Goal: Transaction & Acquisition: Purchase product/service

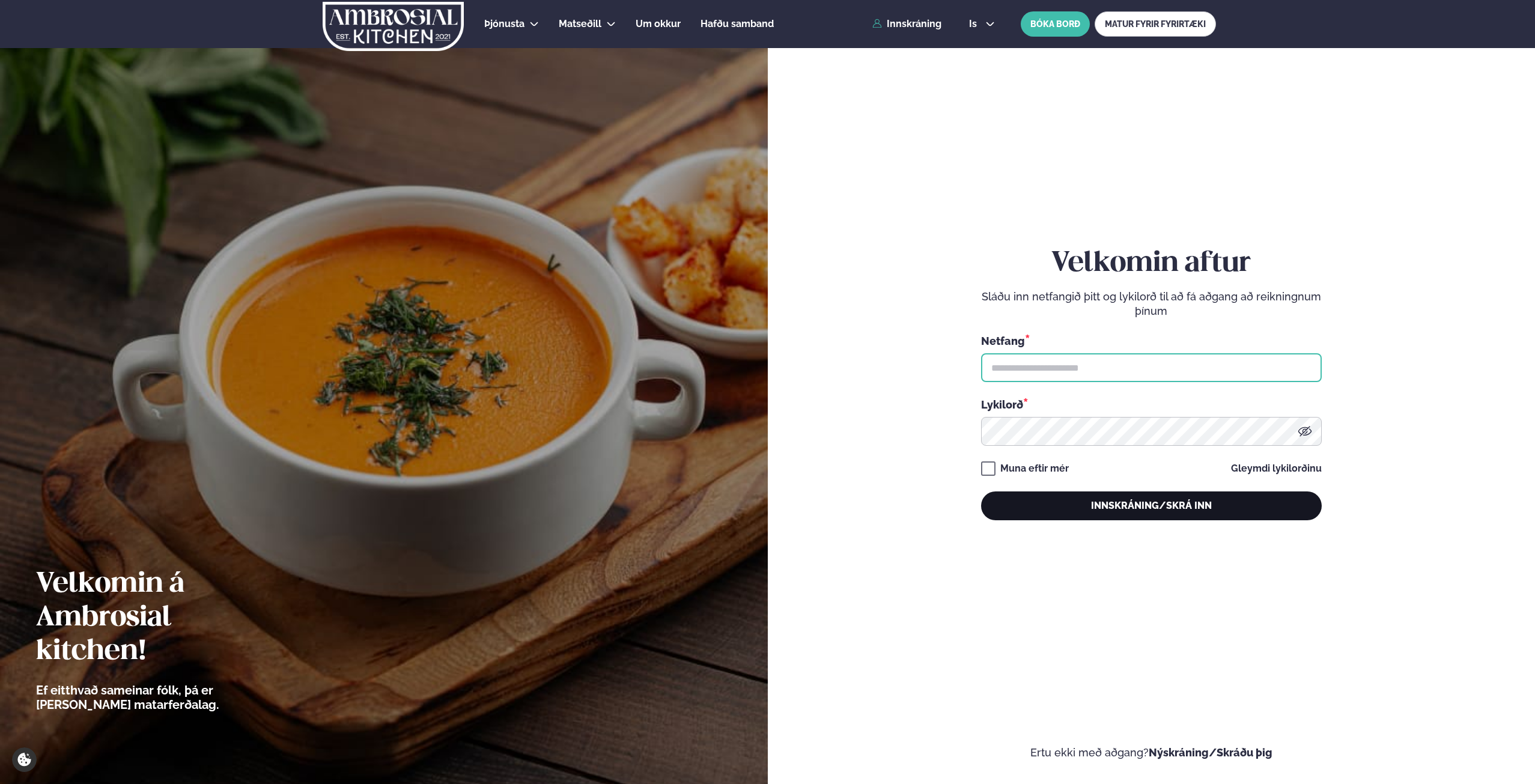
type input "**********"
click at [1172, 502] on button "Innskráning/Skrá inn" at bounding box center [1152, 505] width 341 height 29
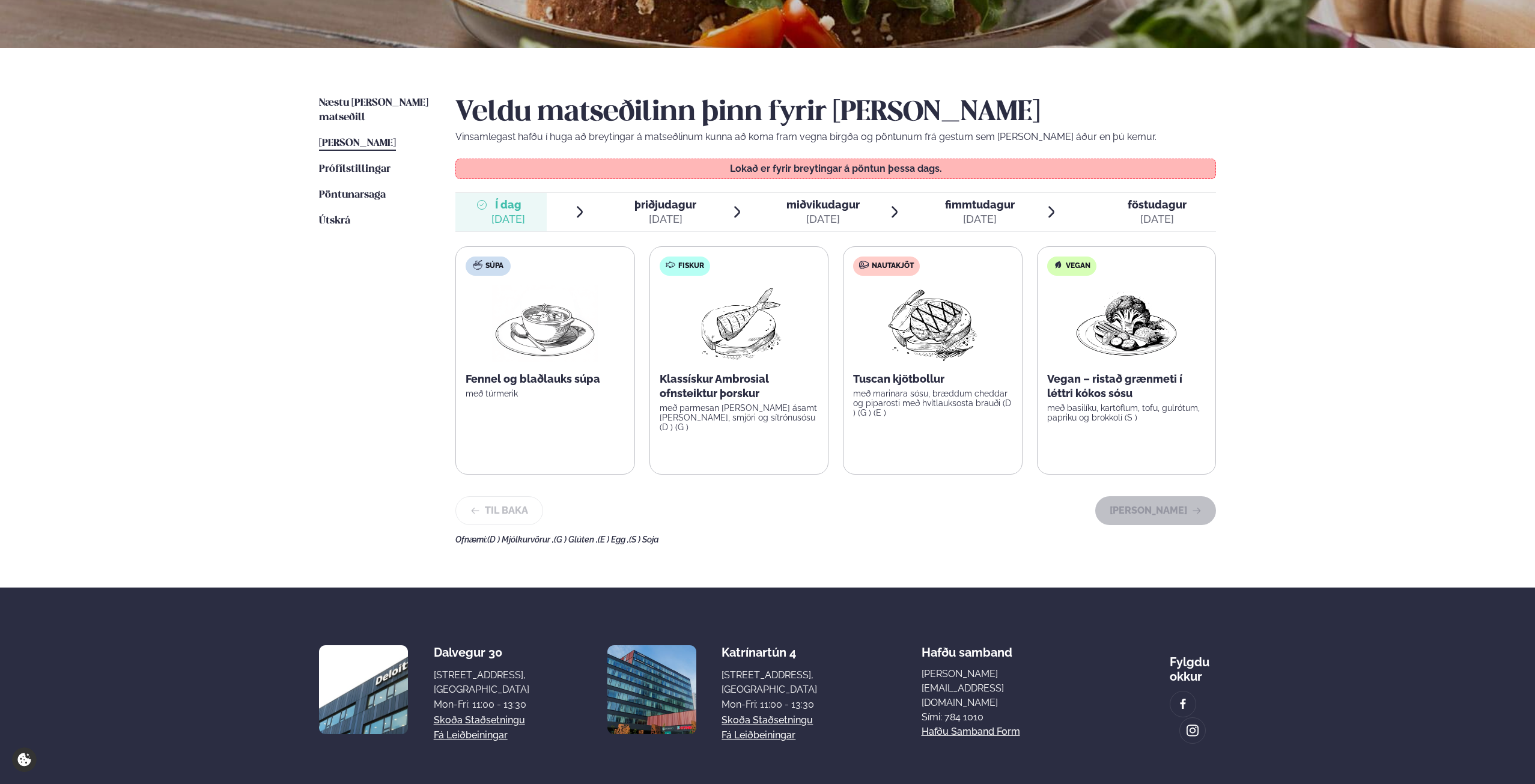
scroll to position [264, 0]
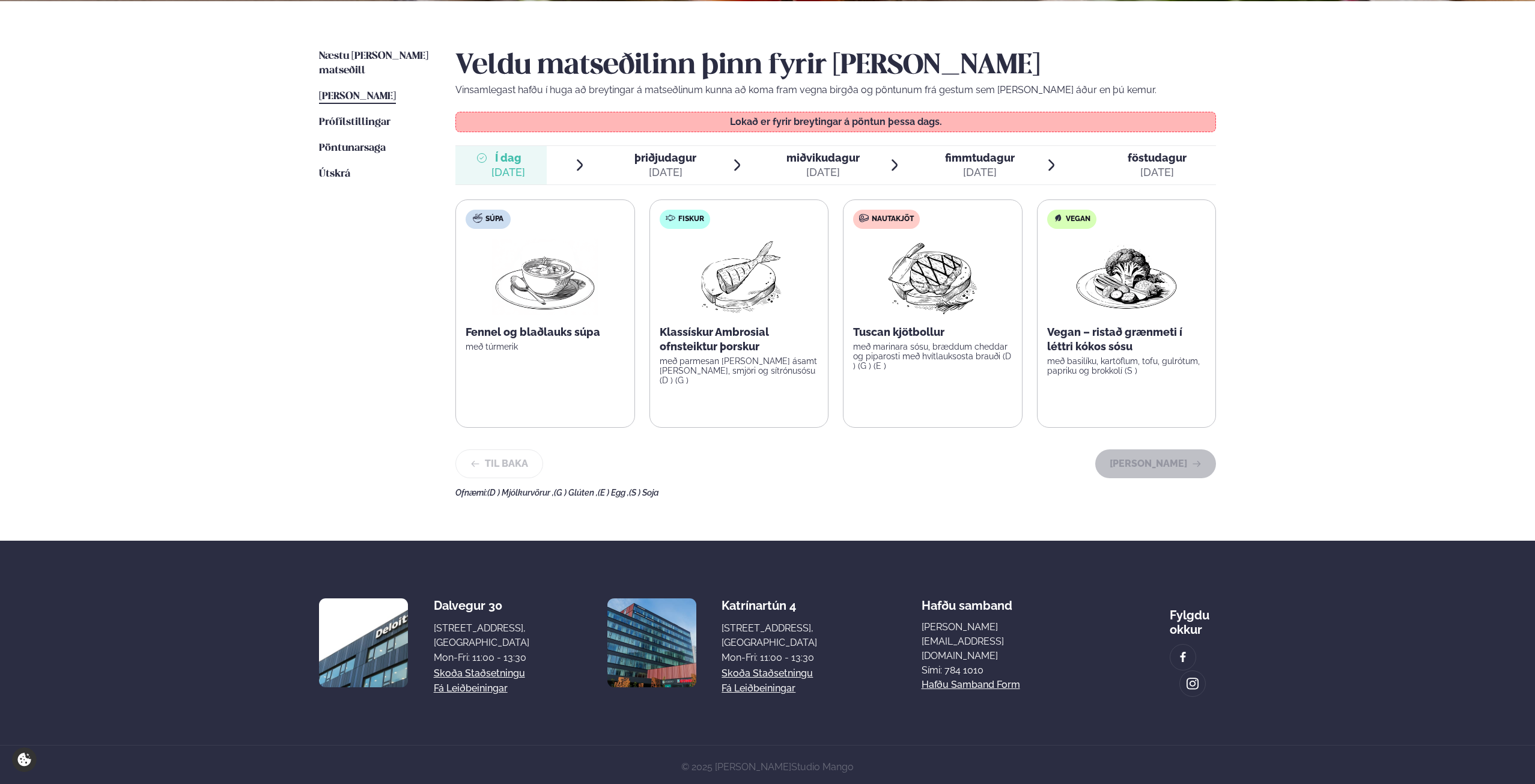
click at [667, 159] on span "þriðjudagur" at bounding box center [666, 157] width 62 height 13
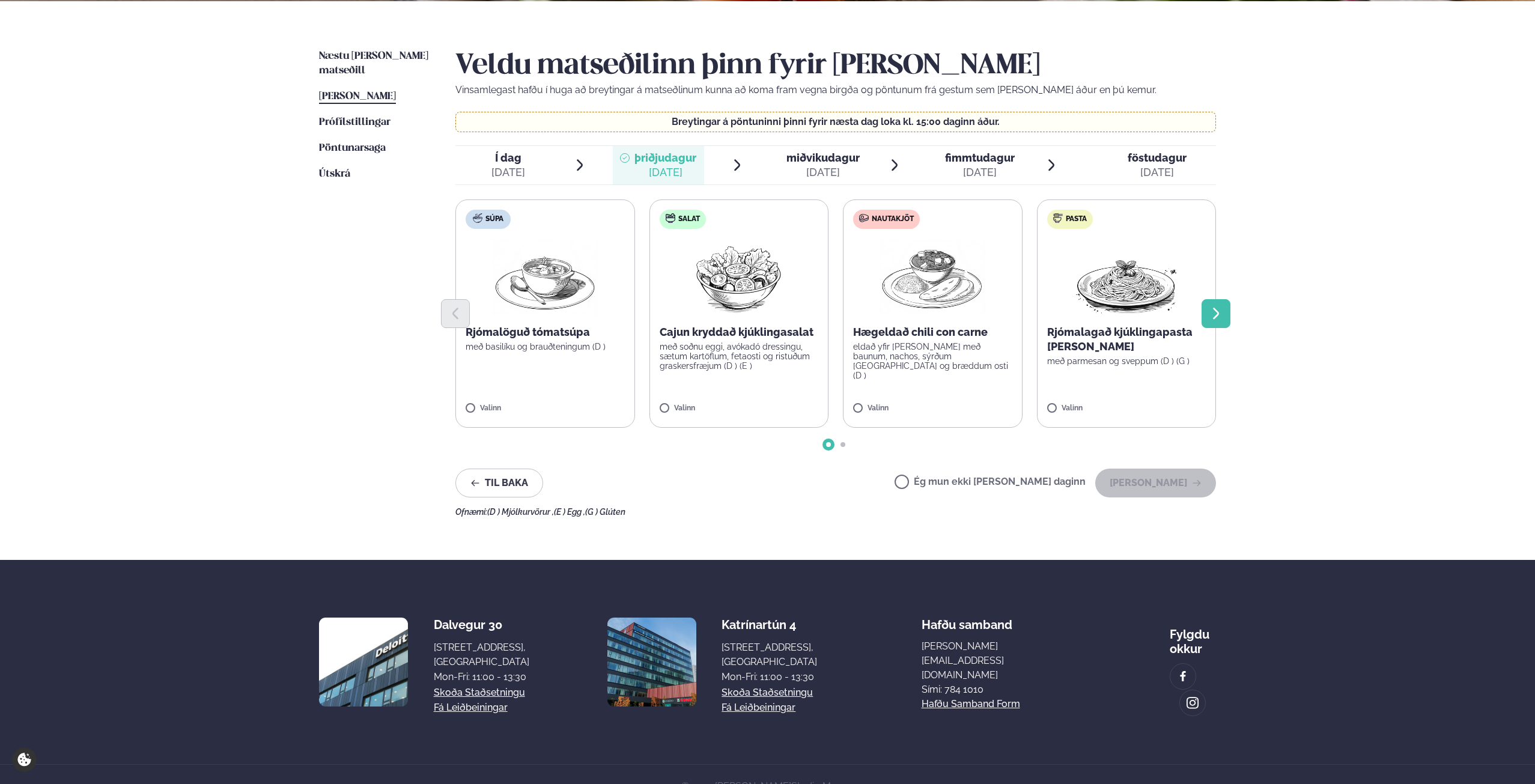
click at [1222, 312] on icon "Next slide" at bounding box center [1216, 313] width 14 height 14
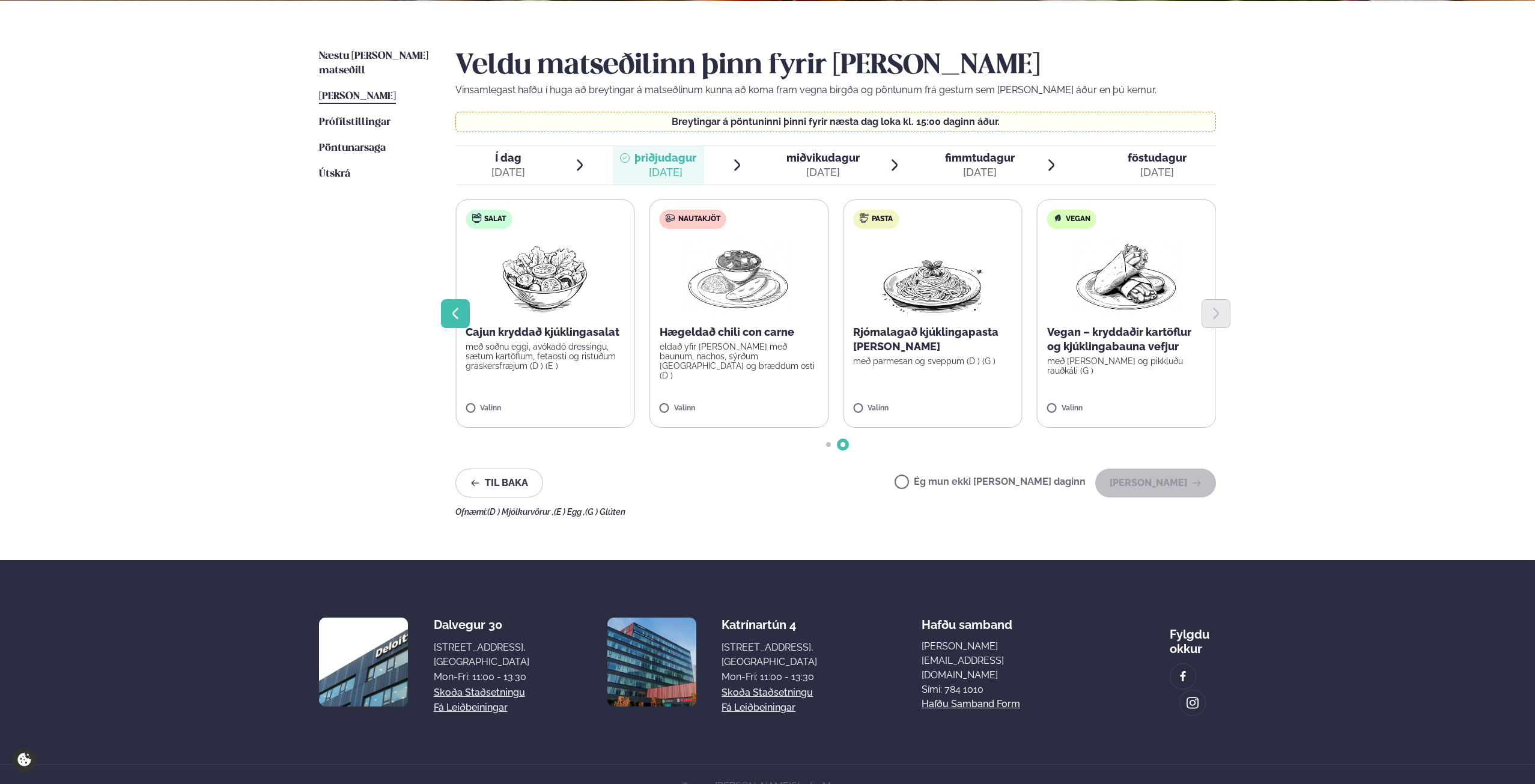
click at [460, 301] on button "Previous slide" at bounding box center [455, 313] width 29 height 29
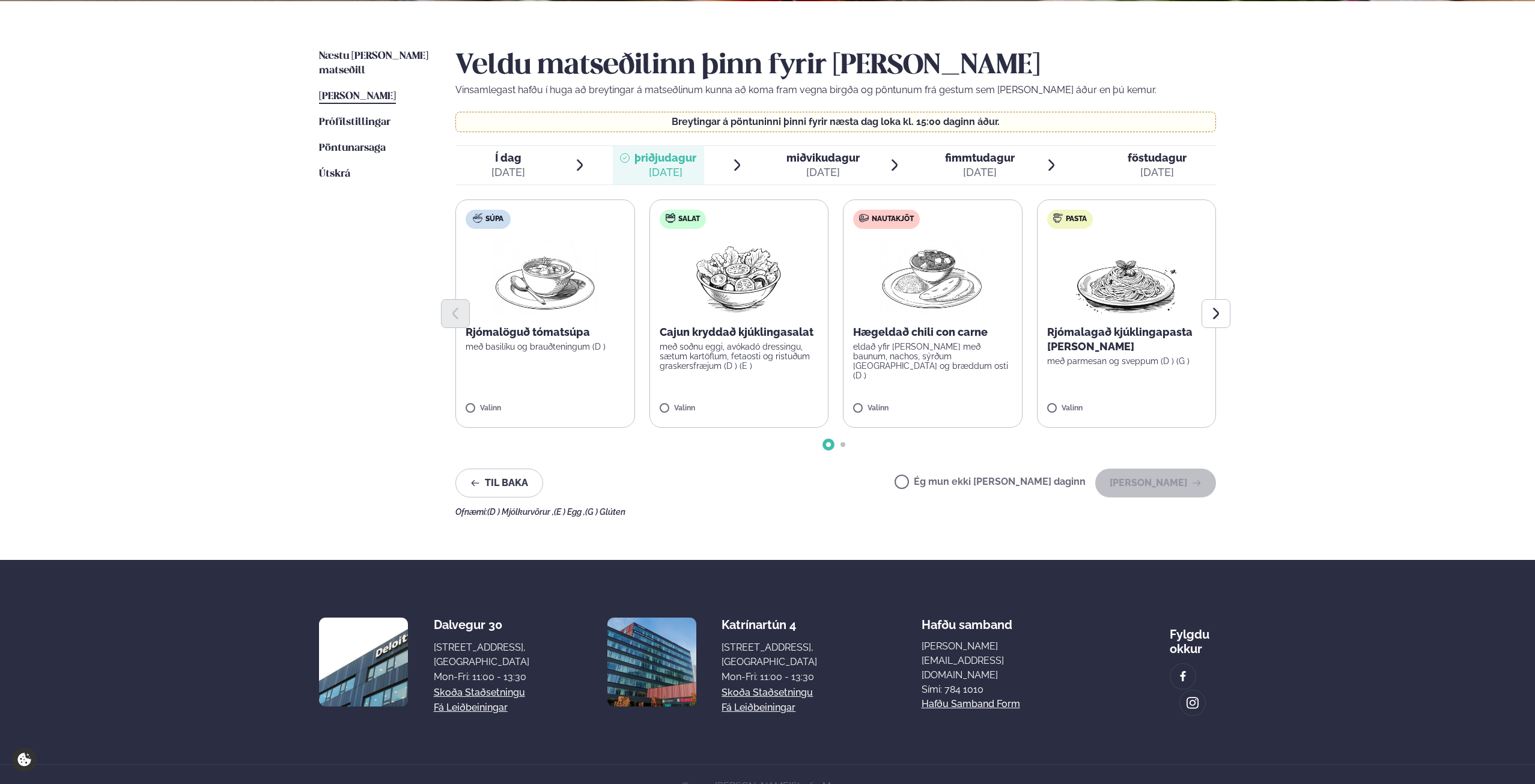
click at [516, 164] on span "Í dag" at bounding box center [508, 158] width 34 height 14
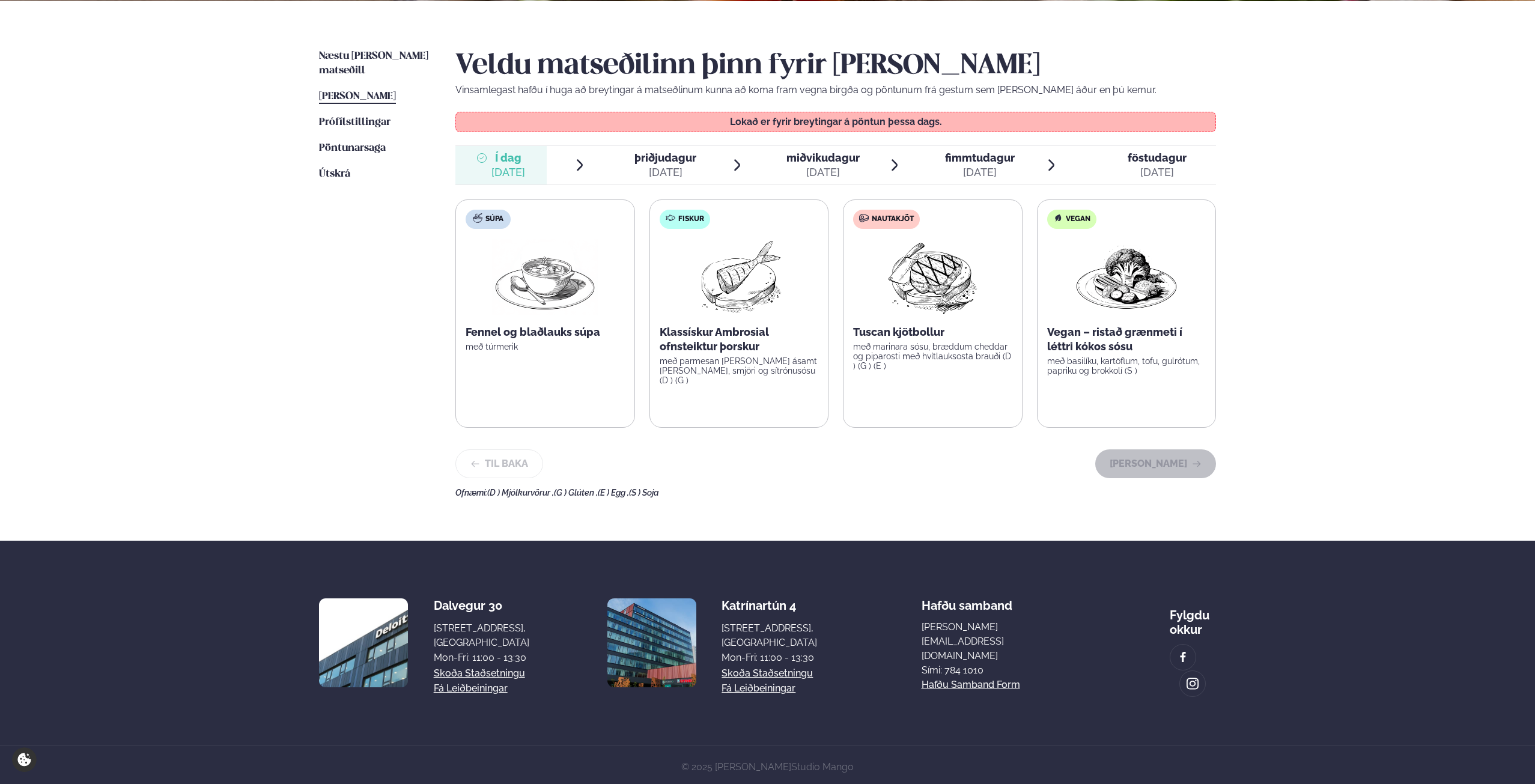
click at [819, 170] on div "[DATE]" at bounding box center [823, 172] width 73 height 14
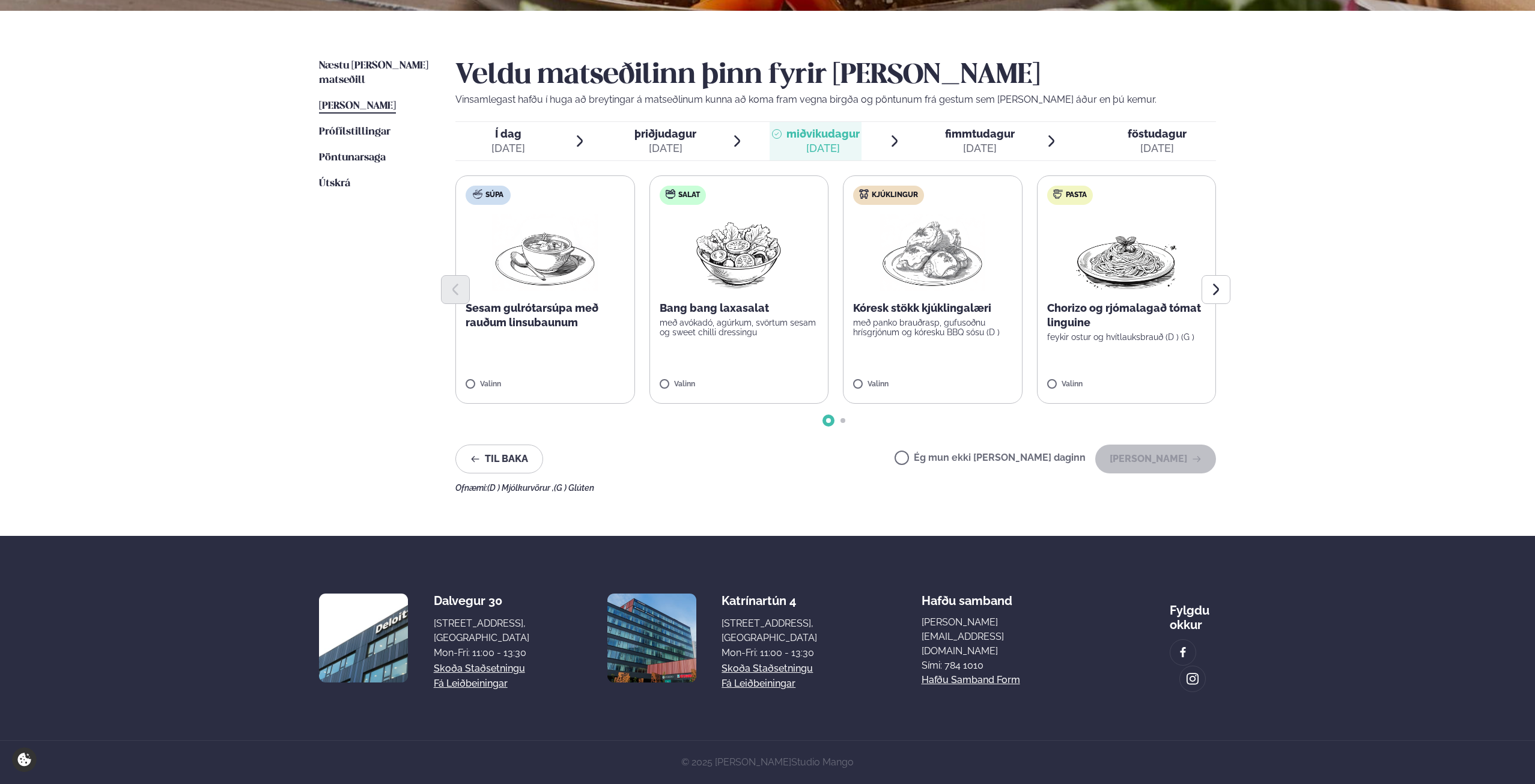
scroll to position [250, 0]
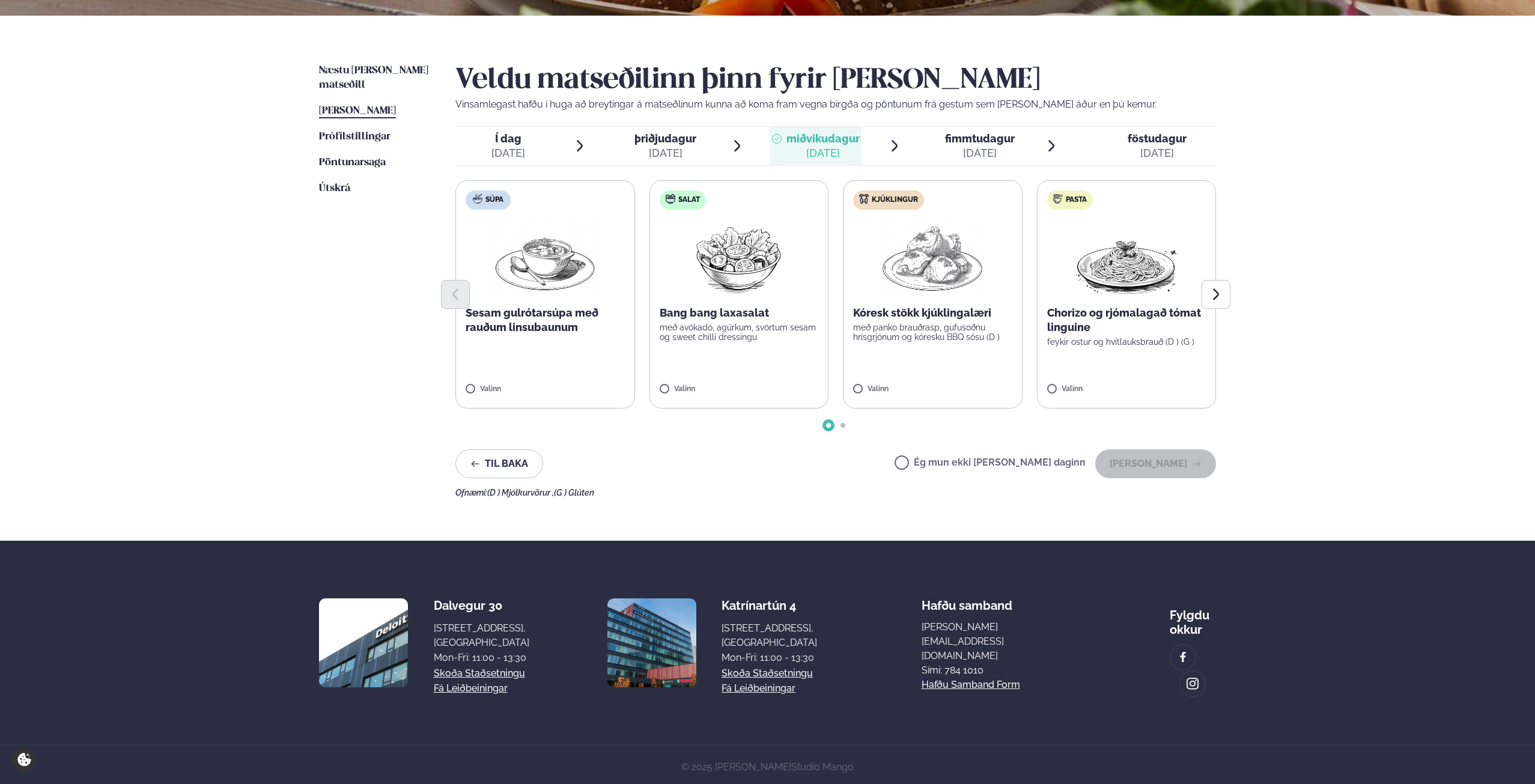
click at [947, 333] on p "með panko brauðrasp, gufusoðnu hrísgrjónum og kóresku BBQ sósu (D )" at bounding box center [933, 332] width 160 height 19
click at [1174, 459] on button "[PERSON_NAME]" at bounding box center [1156, 463] width 121 height 29
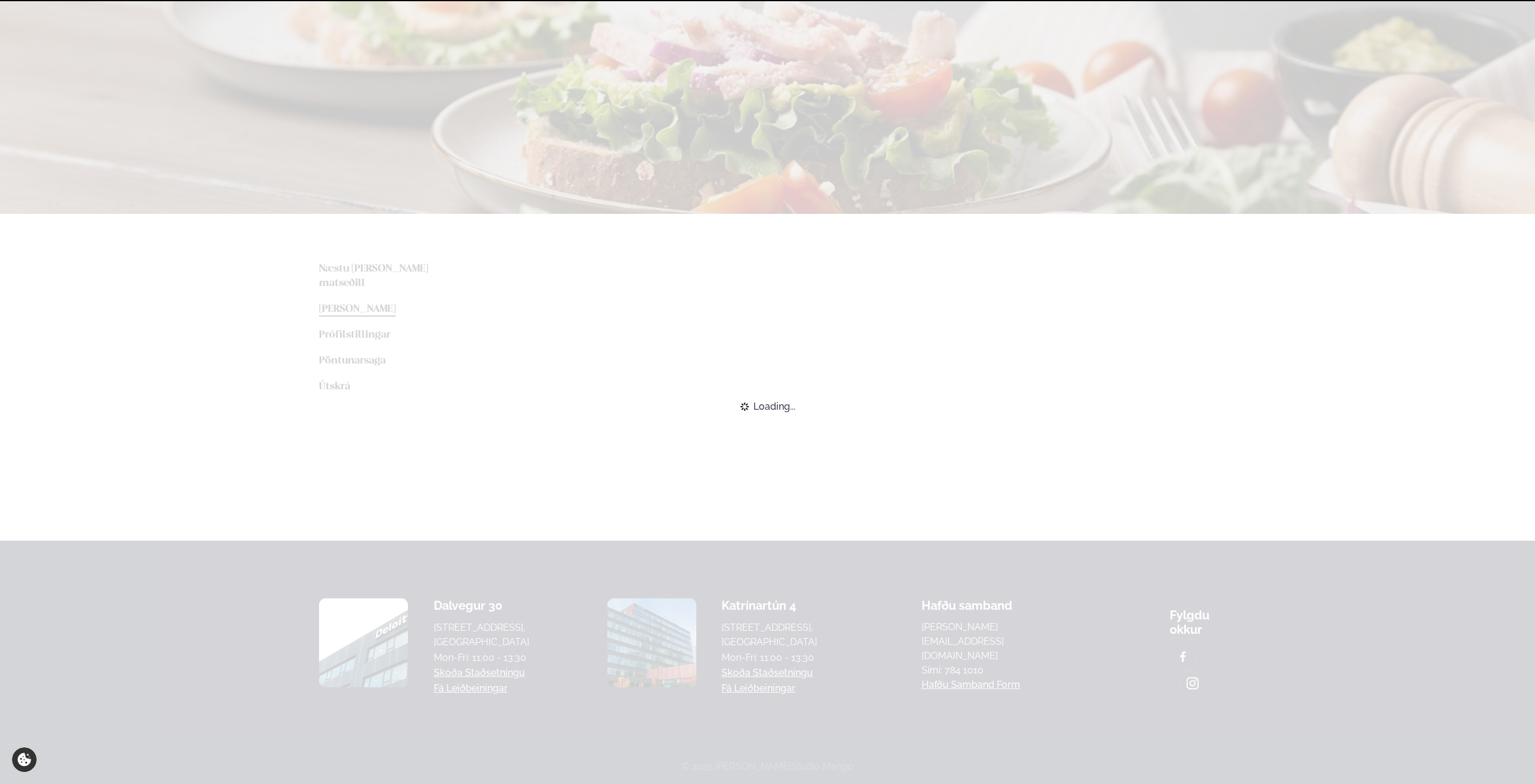
scroll to position [231, 0]
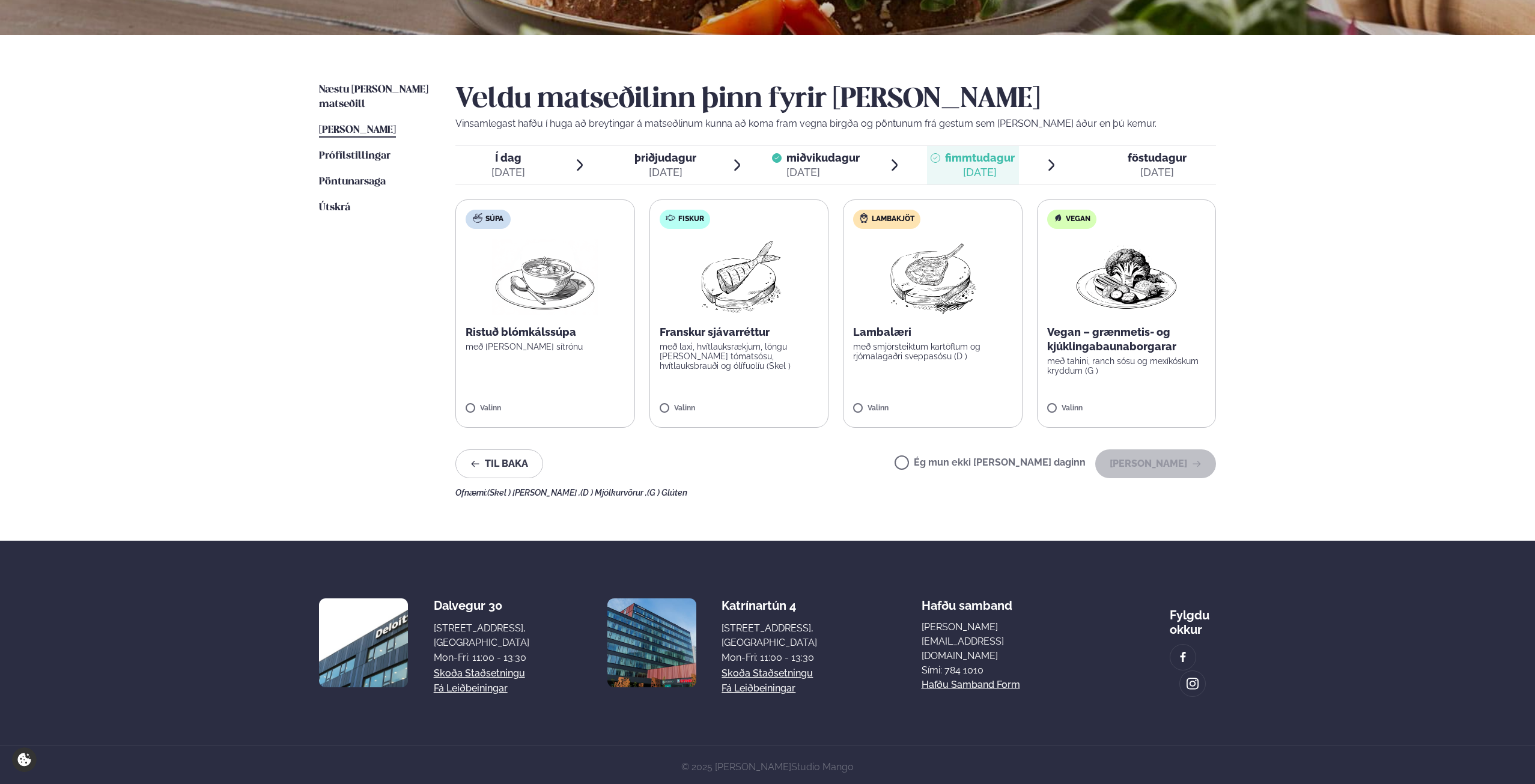
click at [898, 360] on p "með smjörsteiktum kartöflum og rjómalagaðri sveppasósu (D )" at bounding box center [933, 351] width 160 height 19
click at [1166, 463] on button "[PERSON_NAME]" at bounding box center [1156, 463] width 121 height 29
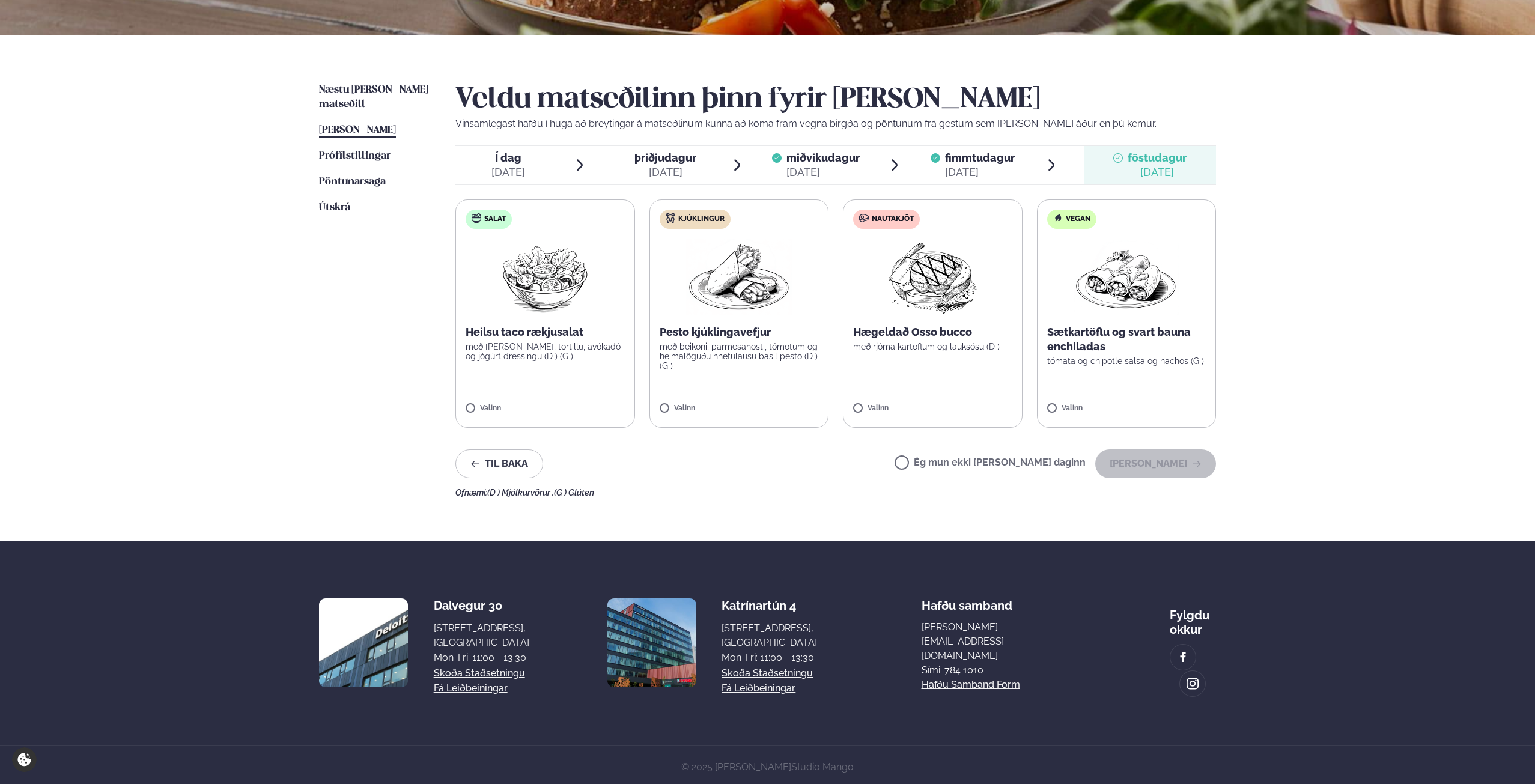
click at [943, 459] on label "Ég mun ekki [PERSON_NAME] daginn" at bounding box center [991, 463] width 191 height 13
click at [1189, 462] on button "[PERSON_NAME]" at bounding box center [1156, 463] width 121 height 29
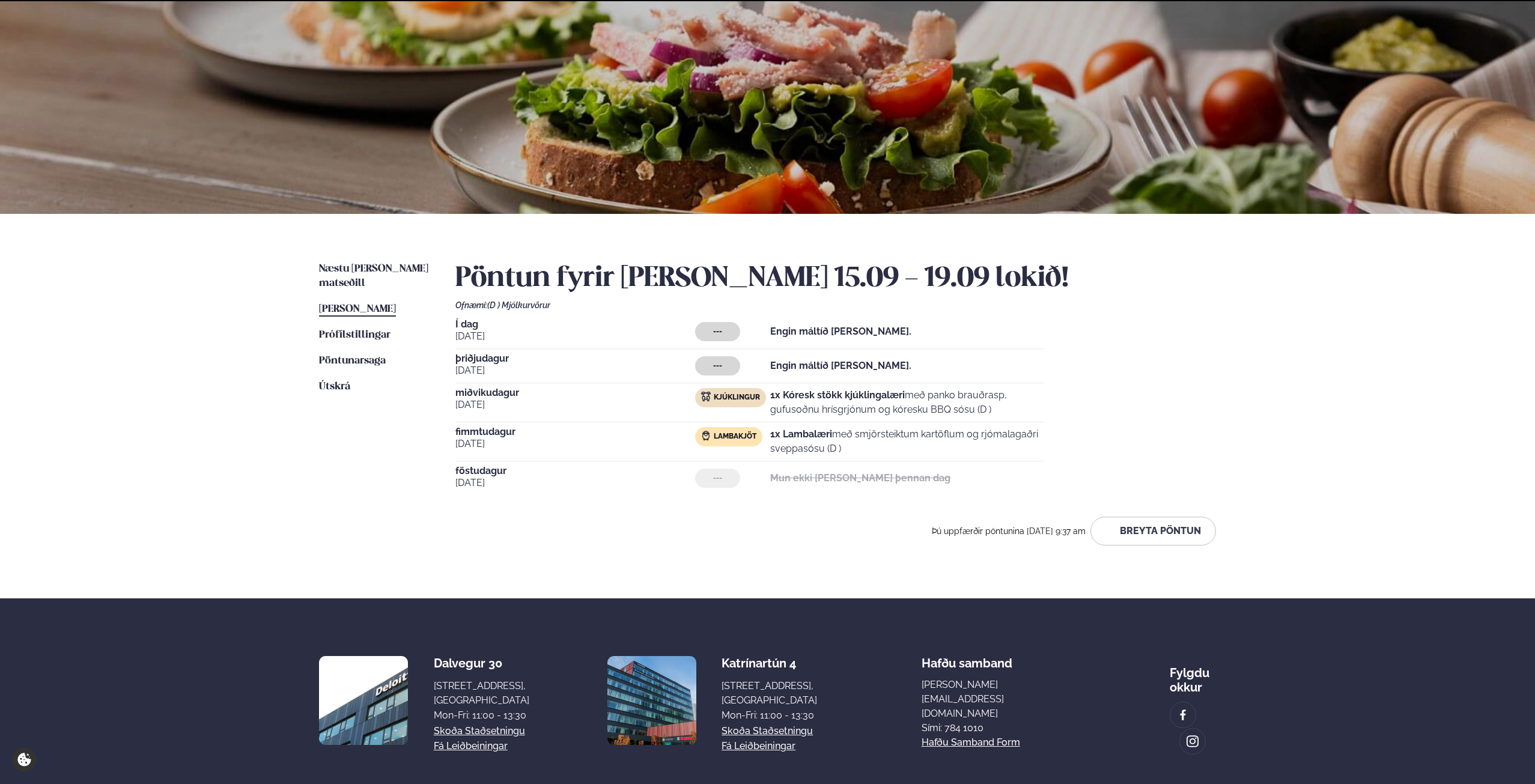
scroll to position [109, 0]
